Goal: Task Accomplishment & Management: Use online tool/utility

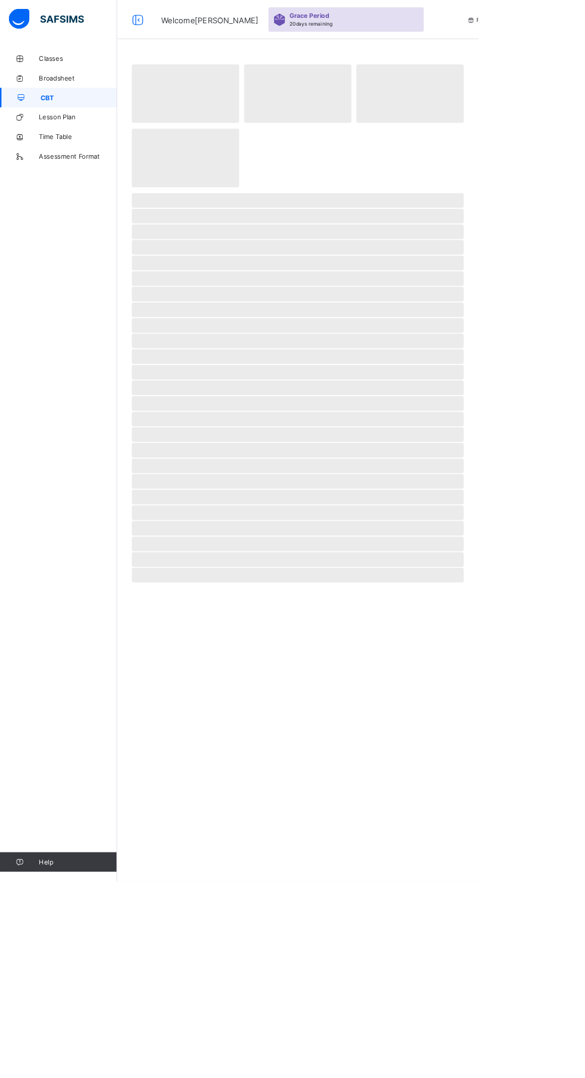
click at [119, 147] on span "Lesson Plan" at bounding box center [95, 143] width 95 height 10
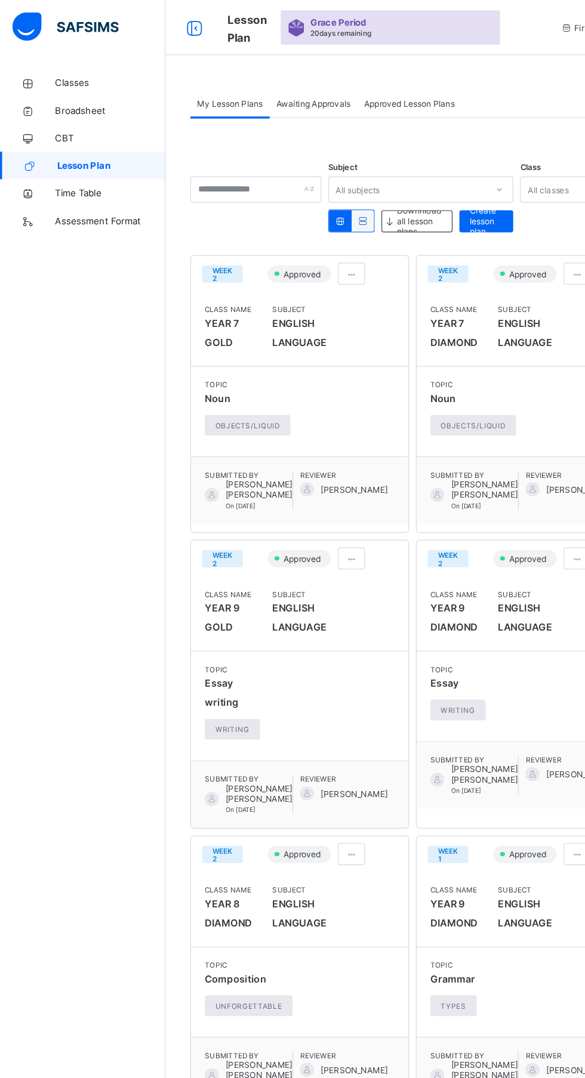
click at [82, 66] on link "Classes" at bounding box center [71, 72] width 143 height 24
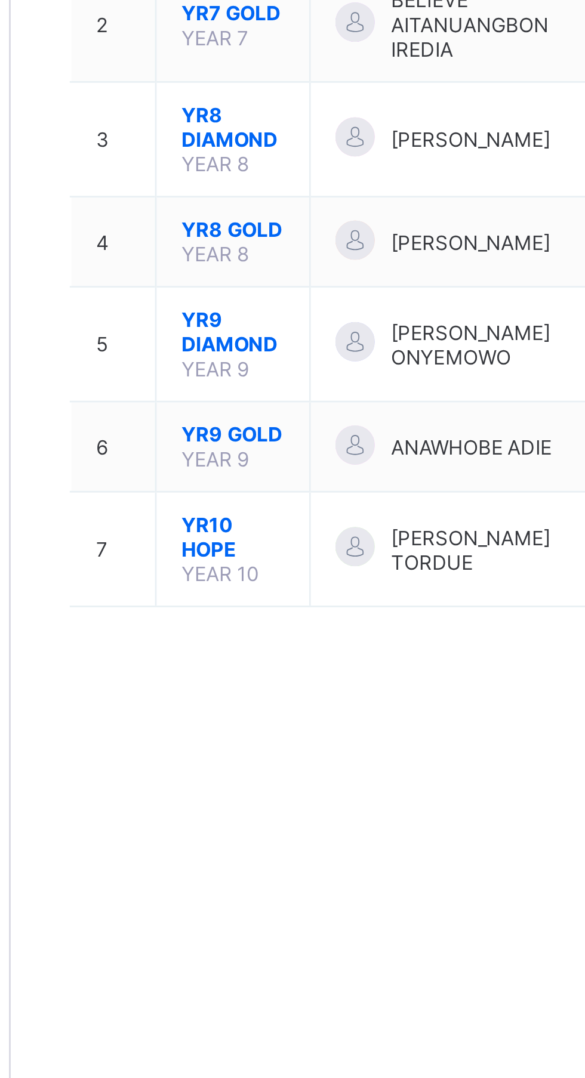
click at [238, 394] on span "YR9 GOLD" at bounding box center [224, 389] width 38 height 9
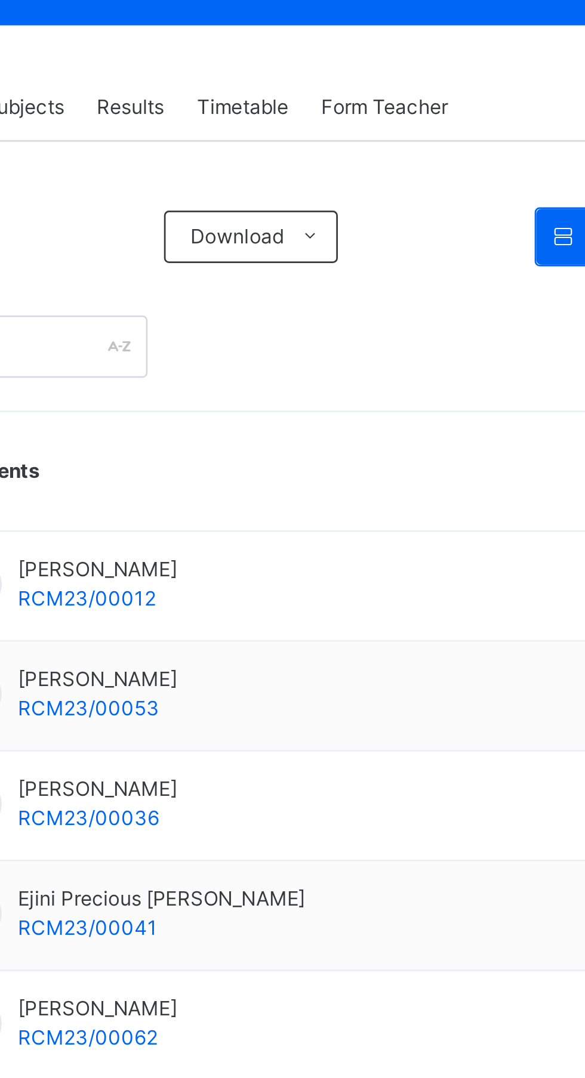
click at [331, 272] on span "Timetable" at bounding box center [327, 270] width 33 height 11
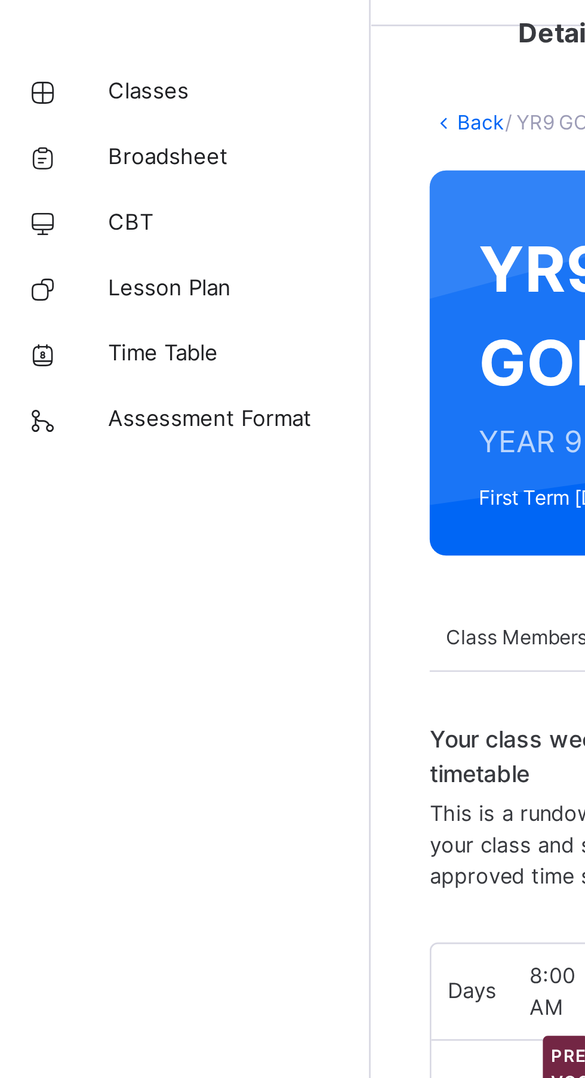
click at [69, 64] on link "Classes" at bounding box center [71, 72] width 143 height 24
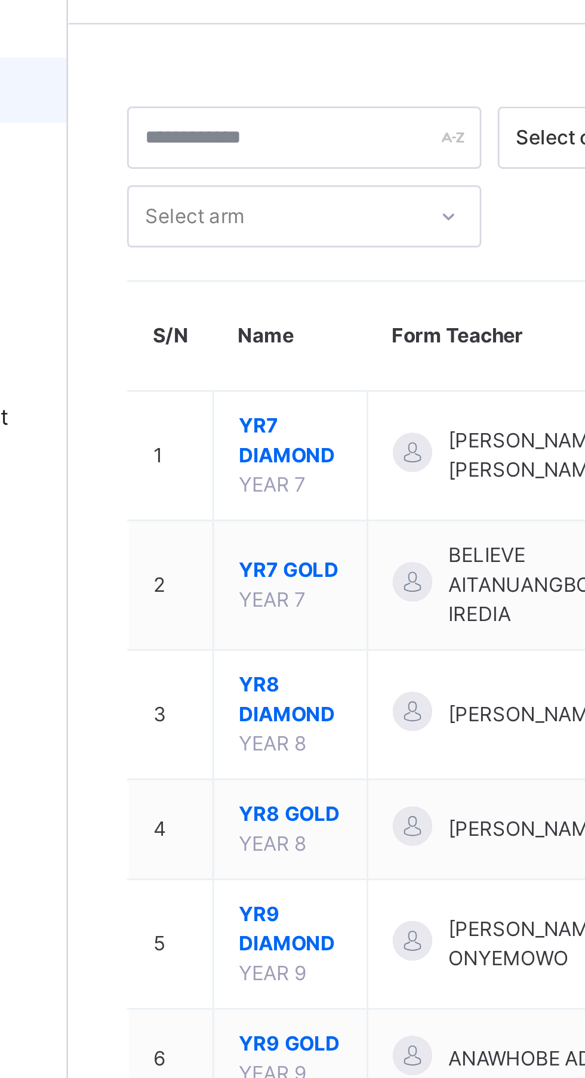
click at [229, 388] on span "YR9 DIAMOND" at bounding box center [224, 376] width 38 height 21
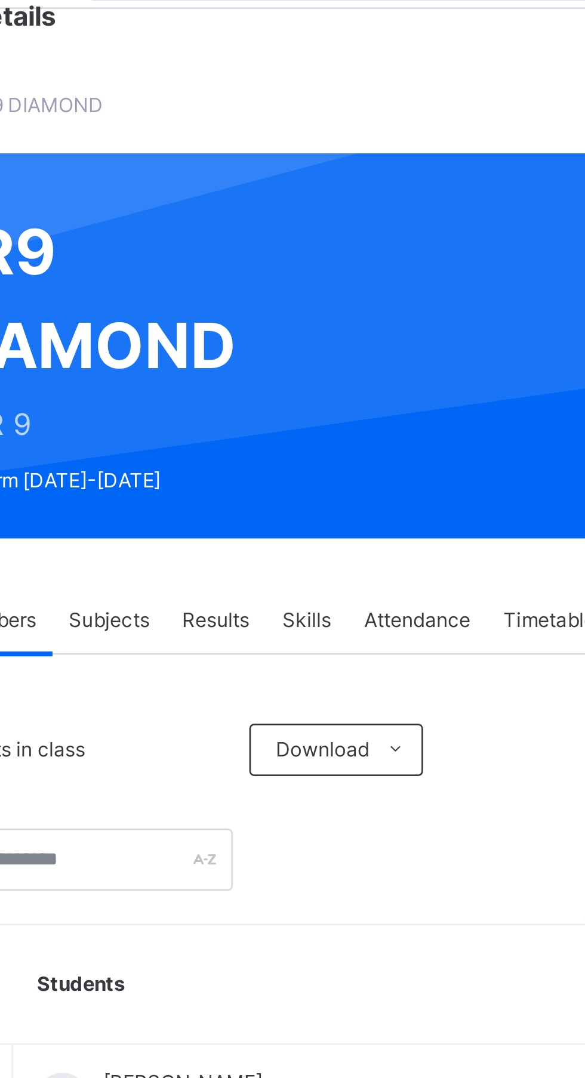
click at [413, 269] on span "Timetable" at bounding box center [408, 270] width 33 height 11
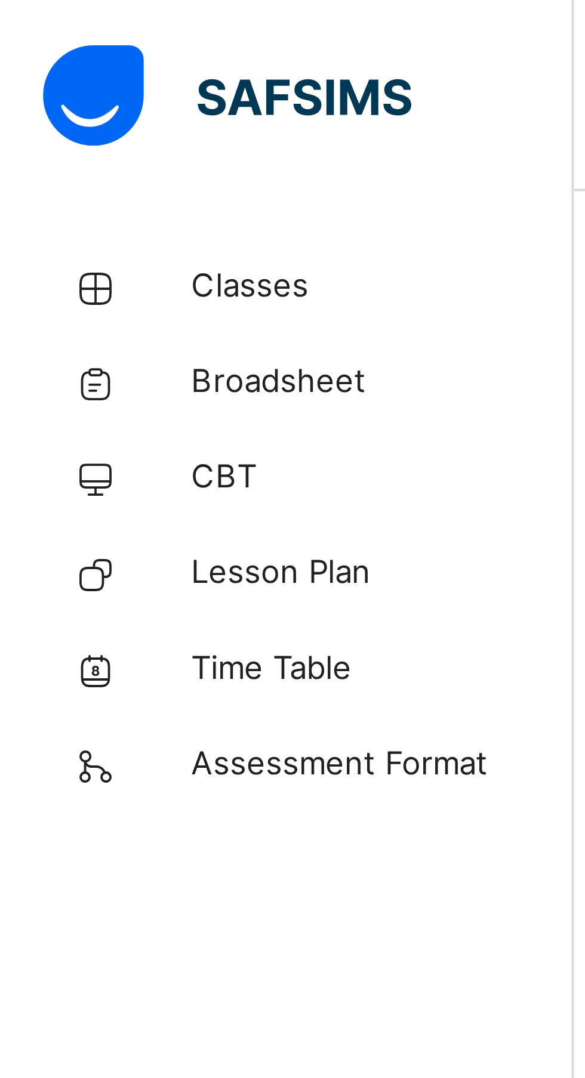
click at [64, 72] on span "Classes" at bounding box center [95, 72] width 95 height 12
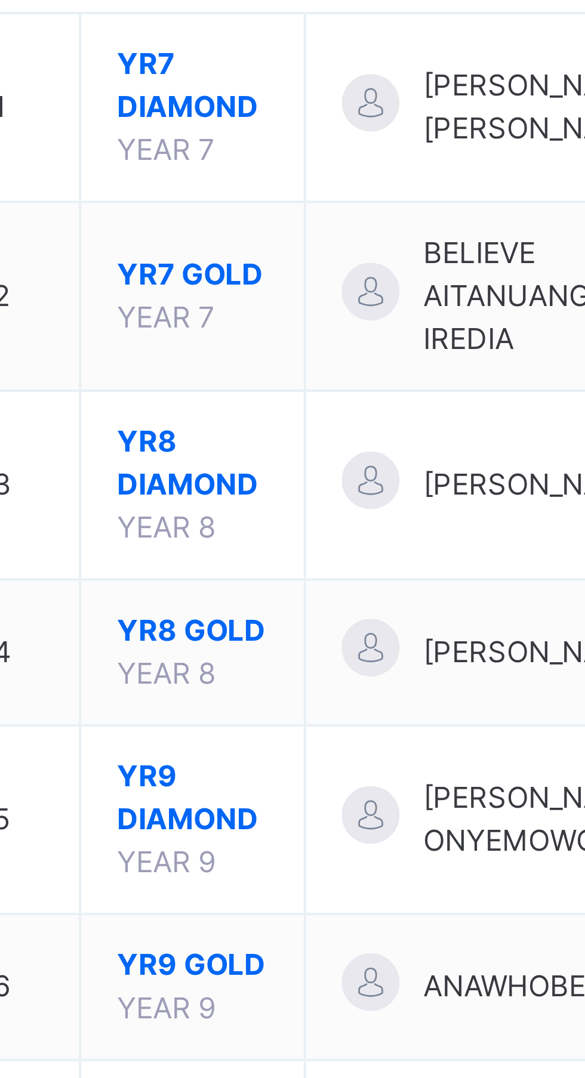
click at [229, 388] on span "YR9 DIAMOND" at bounding box center [224, 376] width 38 height 21
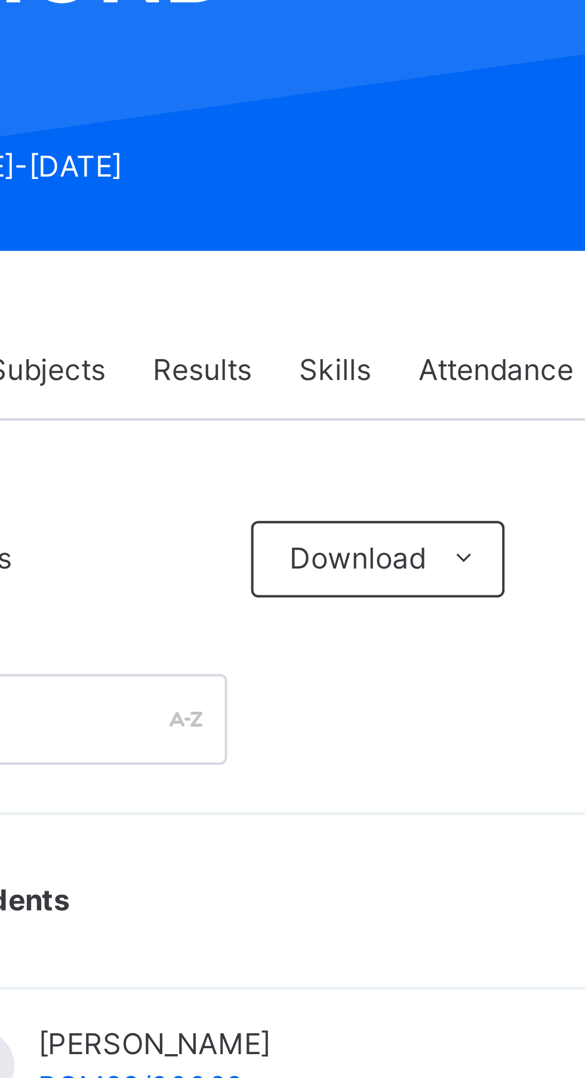
click at [357, 270] on span "Attendance" at bounding box center [360, 270] width 39 height 11
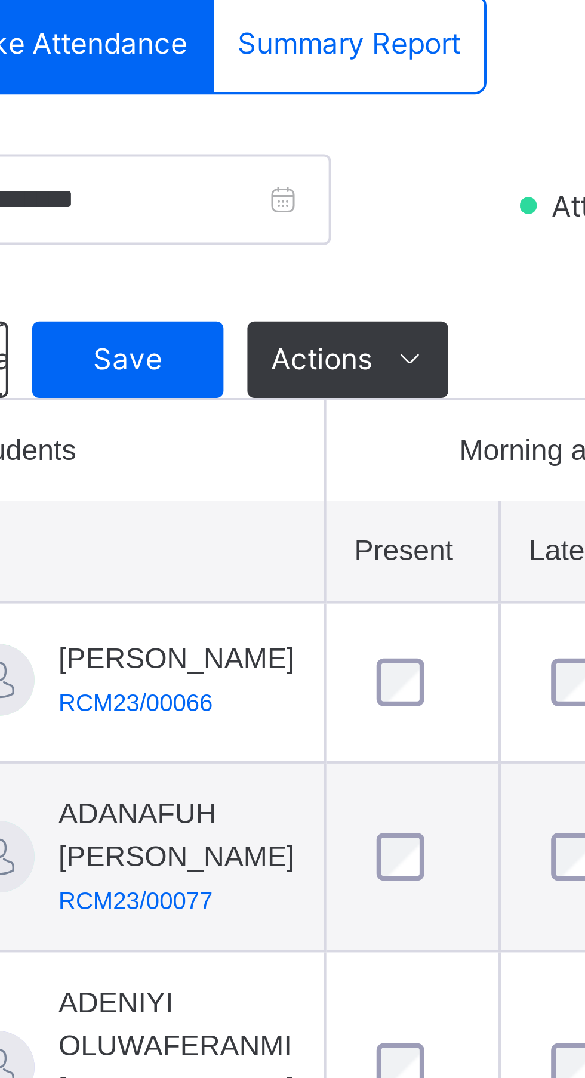
click at [213, 391] on span "Save" at bounding box center [214, 392] width 30 height 11
